Goal: Book appointment/travel/reservation

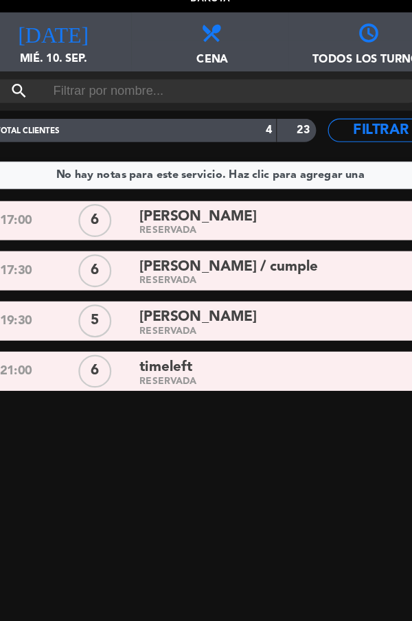
click at [78, 72] on span "mié. 10. sep." at bounding box center [68, 70] width 137 height 26
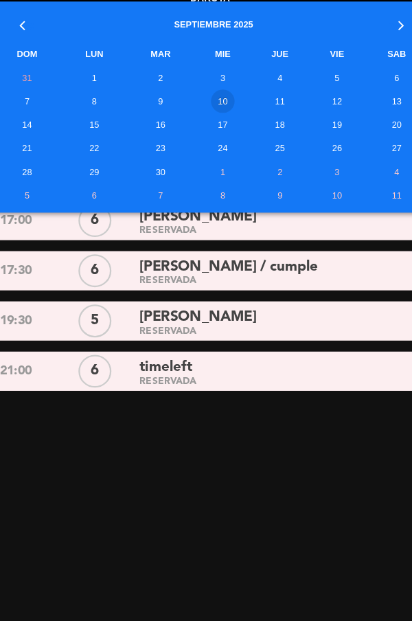
click at [166, 111] on td "9" at bounding box center [162, 101] width 61 height 21
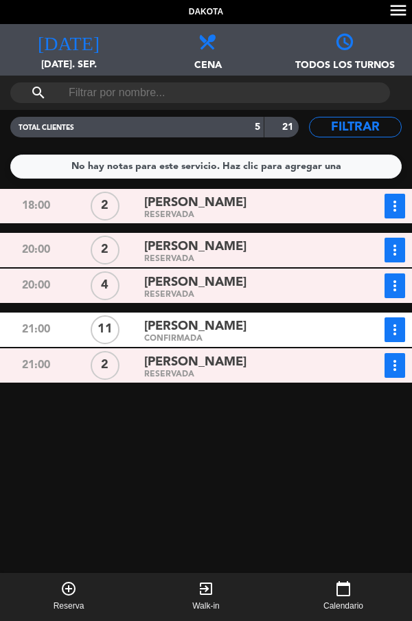
click at [82, 61] on span "[DATE]. sep." at bounding box center [68, 70] width 137 height 26
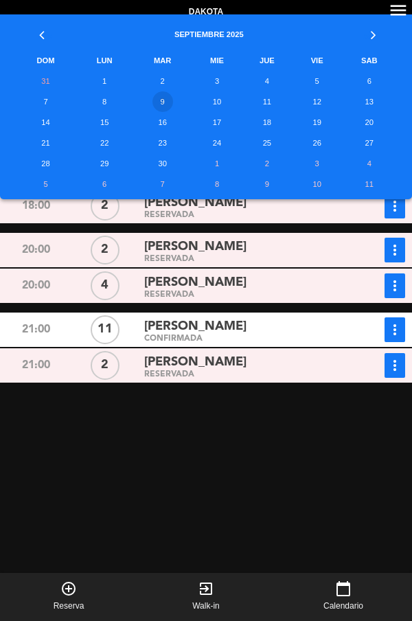
click at [212, 109] on td "10" at bounding box center [217, 101] width 48 height 21
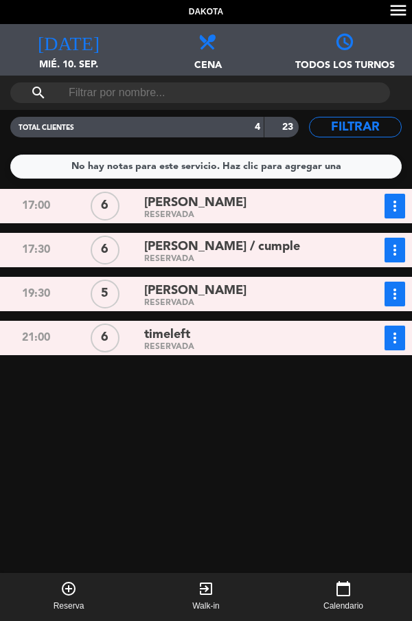
click at [392, 215] on button "more_vert" at bounding box center [395, 206] width 21 height 25
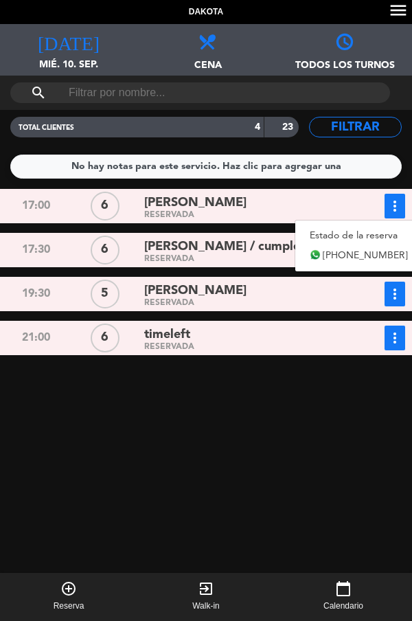
click at [357, 256] on span "[PHONE_NUMBER]" at bounding box center [365, 256] width 85 height 16
